Goal: Navigation & Orientation: Find specific page/section

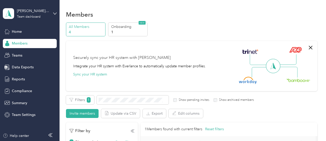
scroll to position [85, 0]
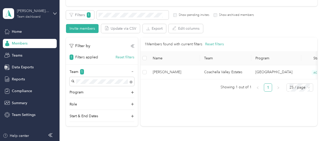
click at [27, 16] on div "Team dashboard" at bounding box center [29, 16] width 24 height 3
drag, startPoint x: 49, startPoint y: 82, endPoint x: 36, endPoint y: 80, distance: 12.6
click at [48, 82] on div "Reports" at bounding box center [30, 79] width 54 height 9
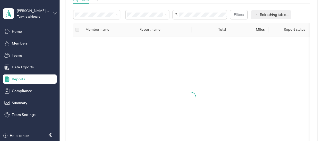
click at [20, 79] on span "Reports" at bounding box center [18, 79] width 13 height 5
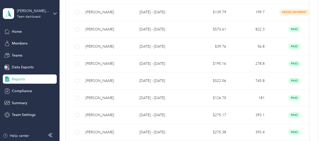
scroll to position [138, 0]
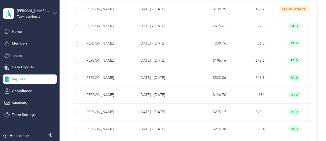
click at [20, 54] on span "Teams" at bounding box center [17, 55] width 11 height 5
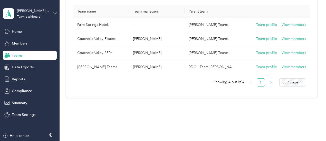
scroll to position [56, 0]
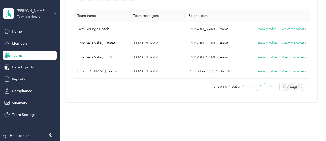
click at [32, 17] on div "Team dashboard" at bounding box center [29, 16] width 24 height 3
click at [53, 2] on div "[PERSON_NAME] Teams Team dashboard Home Members Teams Data Exports Reports Comp…" at bounding box center [30, 60] width 54 height 120
click at [39, 10] on div "[PERSON_NAME] Teams" at bounding box center [33, 10] width 32 height 5
click at [61, 5] on div "Teams New team Teams are groups of members. Teams can have different settings, …" at bounding box center [191, 38] width 264 height 189
